Goal: Transaction & Acquisition: Book appointment/travel/reservation

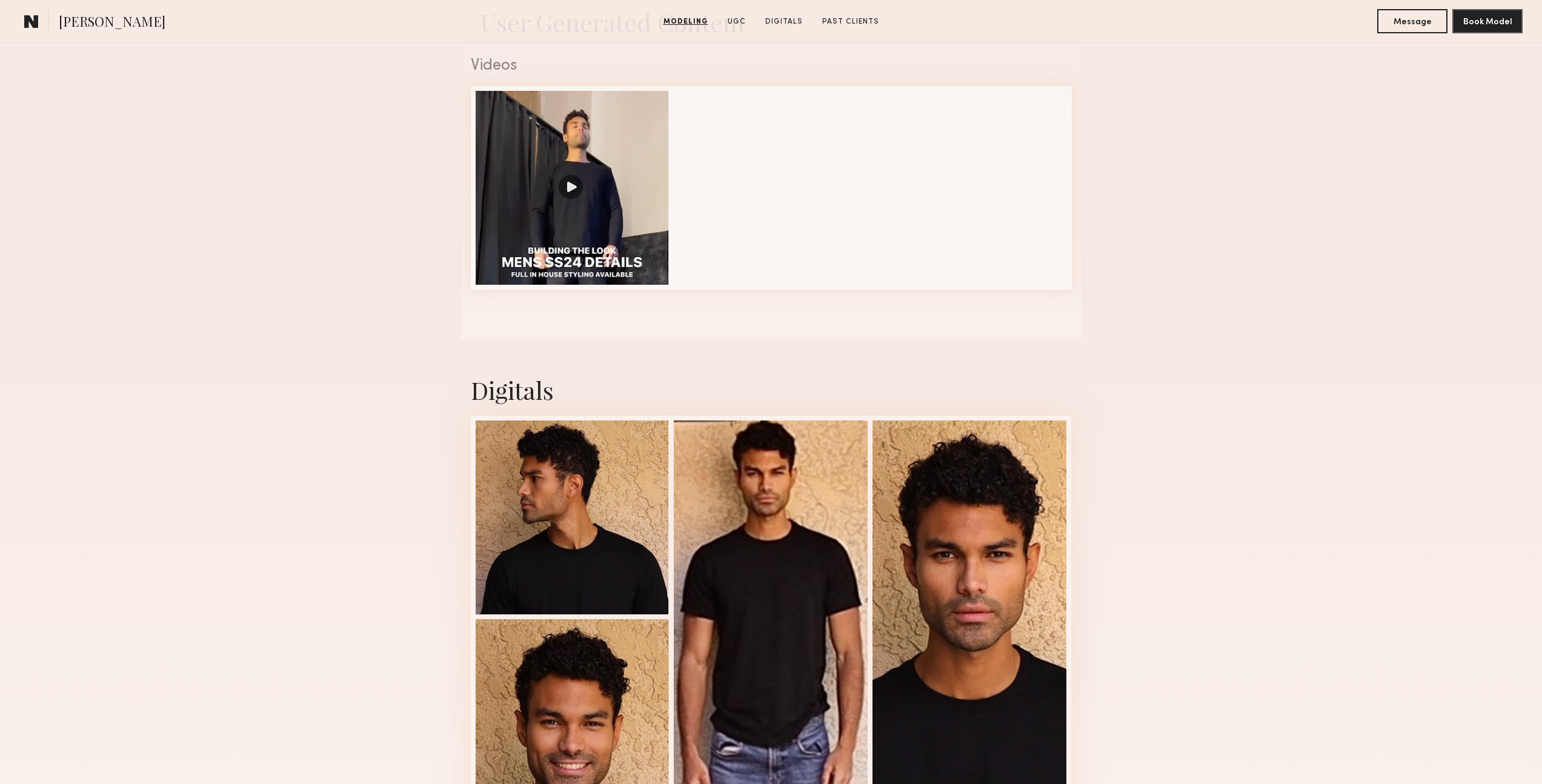
scroll to position [1272, 0]
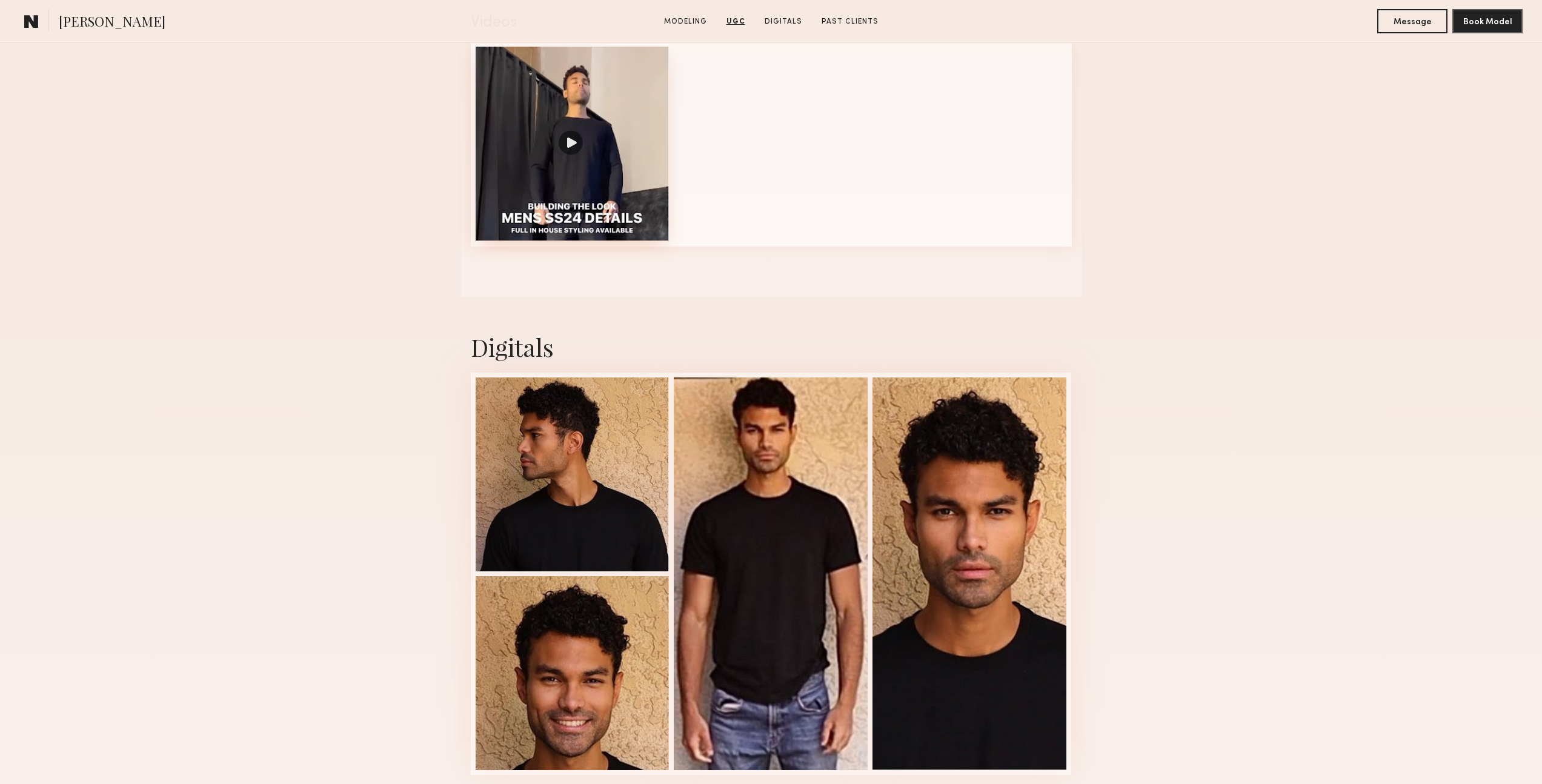
click at [568, 139] on div at bounding box center [572, 143] width 194 height 194
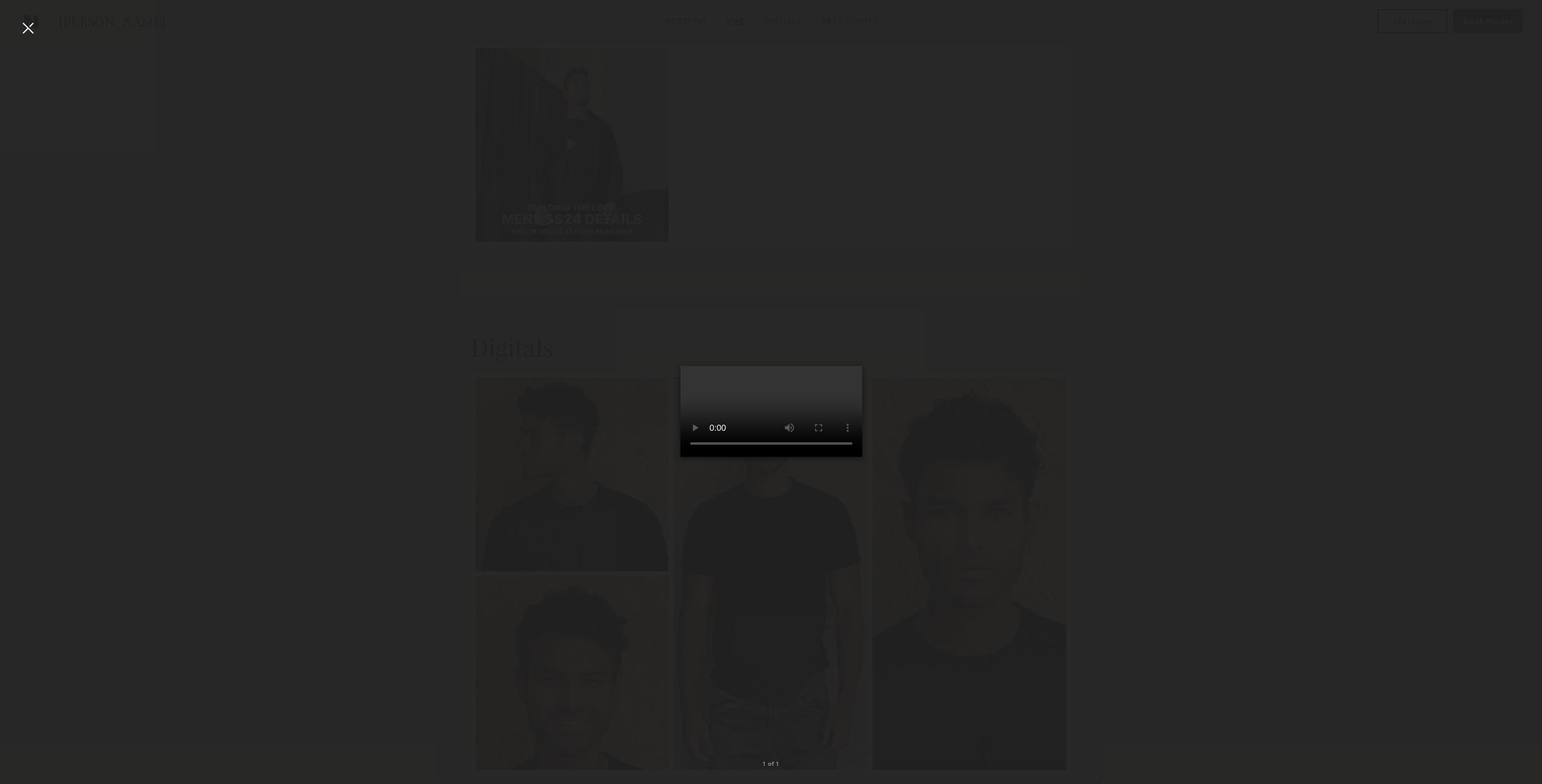
click at [24, 30] on div at bounding box center [28, 28] width 19 height 19
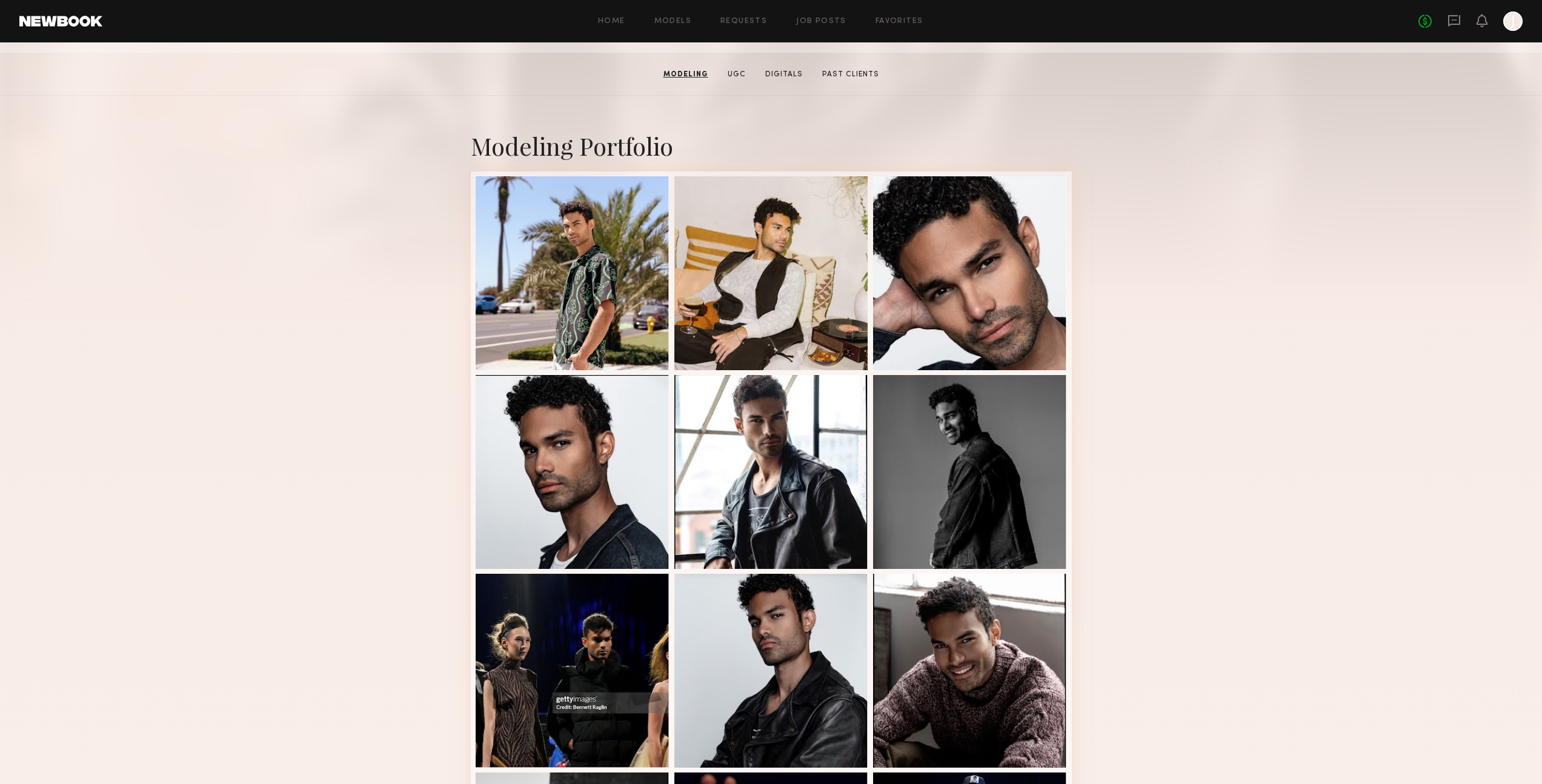
scroll to position [0, 0]
